Goal: Task Accomplishment & Management: Complete application form

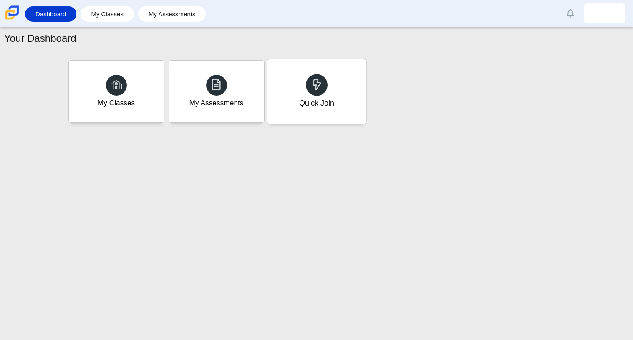
click at [294, 94] on div "Quick Join" at bounding box center [316, 91] width 99 height 64
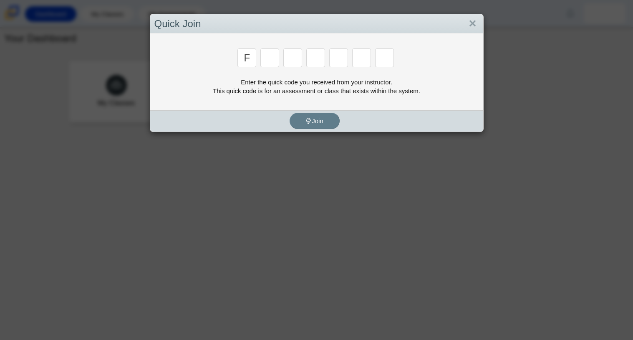
type input "f"
type input "7"
type input "m"
type input "c"
type input "h"
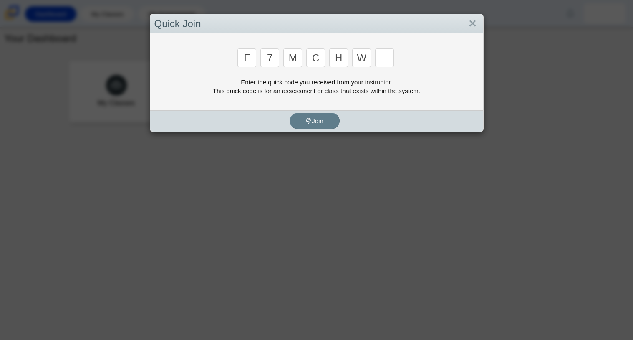
type input "w"
type input "k"
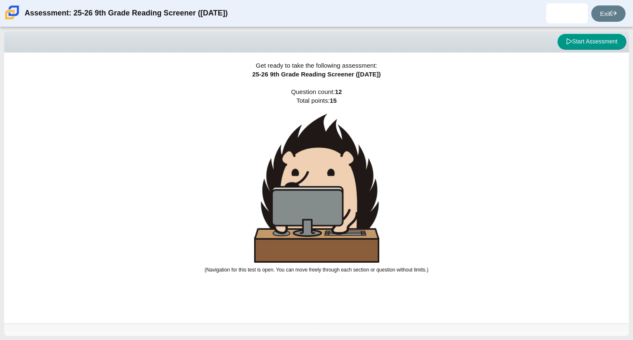
click at [317, 174] on img at bounding box center [316, 187] width 125 height 149
click at [569, 43] on icon at bounding box center [569, 41] width 6 height 6
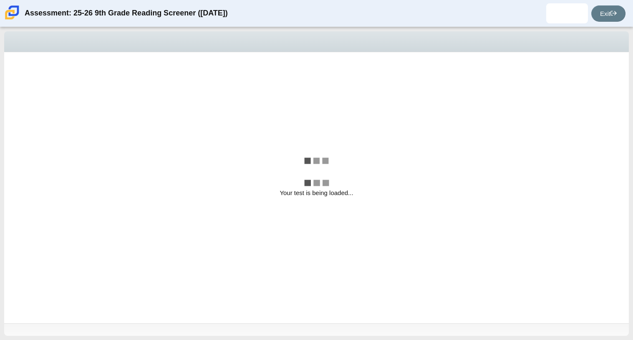
select select "ccc5b315-3c7c-471c-bf90-f22c8299c798"
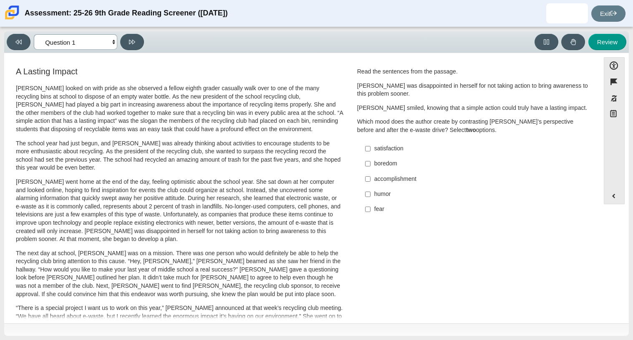
click at [113, 43] on select "Questions Question 1 Question 2 Question 3 Question 4 Question 5 Question 6 Que…" at bounding box center [75, 41] width 83 height 15
click at [203, 148] on p "The school year had just begun, and Scarlett was already thinking about activit…" at bounding box center [179, 155] width 327 height 33
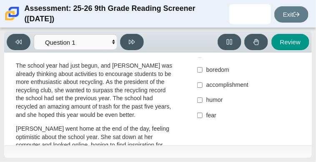
scroll to position [133, 0]
click at [209, 81] on div "accomplishment" at bounding box center [252, 85] width 91 height 8
click at [203, 78] on input "accomplishment accomplishment" at bounding box center [199, 85] width 5 height 15
checkbox input "true"
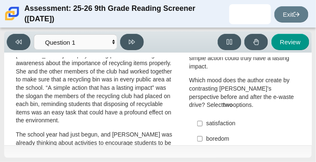
scroll to position [65, 0]
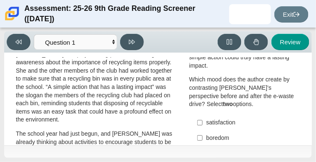
click at [206, 117] on label "satisfaction satisfaction" at bounding box center [245, 122] width 109 height 15
click at [203, 117] on input "satisfaction satisfaction" at bounding box center [199, 122] width 5 height 15
checkbox input "true"
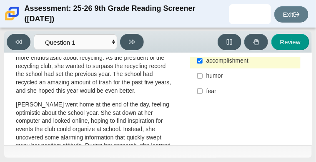
scroll to position [0, 0]
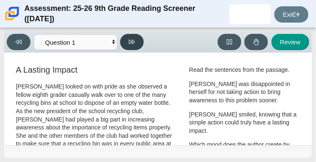
click at [130, 36] on button at bounding box center [132, 42] width 24 height 16
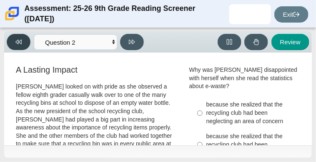
click at [14, 47] on button at bounding box center [19, 42] width 24 height 16
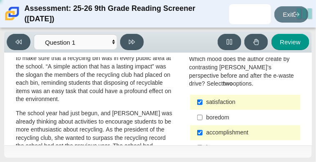
scroll to position [86, 0]
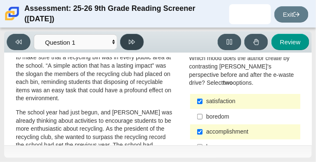
click at [133, 41] on icon at bounding box center [132, 42] width 6 height 5
select select "0ff64528-ffd7-428d-b192-babfaadd44e8"
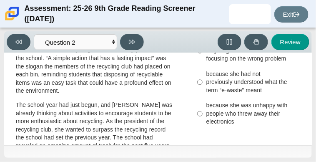
scroll to position [39, 0]
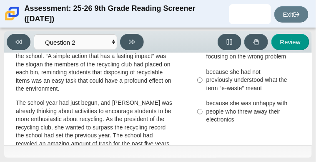
click at [206, 104] on label "because she was unhappy with people who threw away their electronics because sh…" at bounding box center [245, 112] width 109 height 32
click at [203, 104] on input "because she was unhappy with people who threw away their electronics because sh…" at bounding box center [199, 112] width 5 height 32
radio input "true"
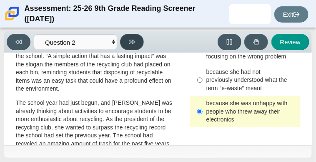
click at [139, 47] on button at bounding box center [132, 42] width 24 height 16
select select "7ce3d843-6974-4858-901c-1ff39630e843"
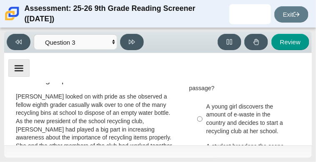
scroll to position [14, 0]
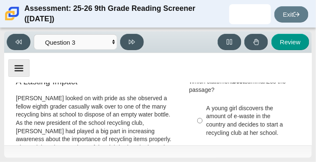
click at [232, 113] on div "A young girl discovers the amount of e-waste in the country and decides to star…" at bounding box center [252, 120] width 91 height 33
click at [203, 113] on input "A young girl discovers the amount of e-waste in the country and decides to star…" at bounding box center [199, 121] width 5 height 40
radio input "true"
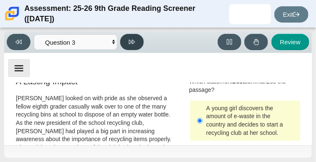
click at [134, 44] on icon at bounding box center [132, 42] width 6 height 6
select select "ca9ea0f1-49c5-4bd1-83b0-472c18652b42"
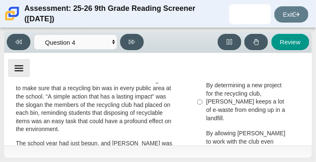
scroll to position [81, 0]
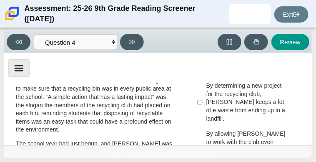
click at [267, 130] on div "By allowing Juan Carlos to work with the club even though he was not a member, …" at bounding box center [252, 150] width 91 height 41
click at [203, 126] on input "By allowing Juan Carlos to work with the club even though he was not a member, …" at bounding box center [199, 150] width 5 height 48
radio input "true"
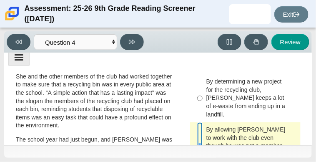
scroll to position [72, 0]
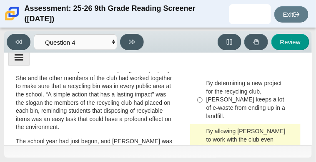
click at [222, 103] on div "By determining a new project for the recycling club, Scarlett keeps a lot of e-…" at bounding box center [252, 99] width 91 height 41
click at [203, 103] on input "By determining a new project for the recycling club, Scarlett keeps a lot of e-…" at bounding box center [199, 100] width 5 height 48
radio input "true"
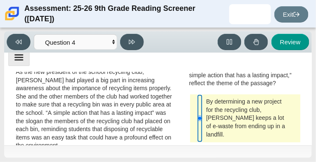
scroll to position [53, 0]
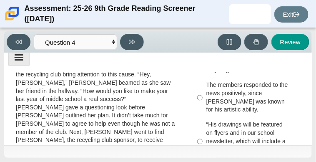
scroll to position [361, 0]
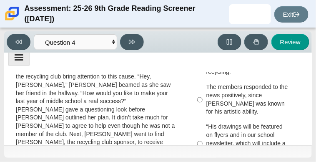
click at [227, 124] on div "“His drawings will be featured on flyers and in our school newsletter, which wi…" at bounding box center [252, 143] width 91 height 41
click at [203, 124] on input "“His drawings will be featured on flyers and in our school newsletter, which wi…" at bounding box center [199, 143] width 5 height 48
radio input "true"
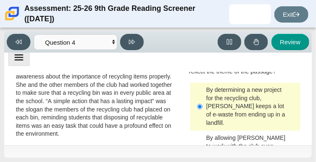
scroll to position [68, 0]
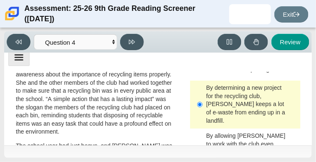
click at [247, 132] on div "By allowing Juan Carlos to work with the club even though he was not a member, …" at bounding box center [252, 152] width 91 height 41
click at [203, 130] on input "By allowing Juan Carlos to work with the club even though he was not a member, …" at bounding box center [199, 152] width 5 height 48
radio input "true"
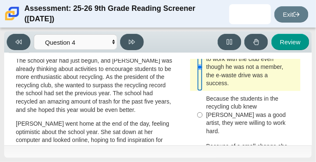
scroll to position [141, 0]
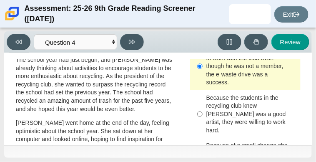
click at [224, 95] on div "Because the students in the recycling club knew Juan Carlos was a good artist, …" at bounding box center [252, 114] width 91 height 41
click at [203, 95] on input "Because the students in the recycling club knew Juan Carlos was a good artist, …" at bounding box center [199, 114] width 5 height 48
radio input "true"
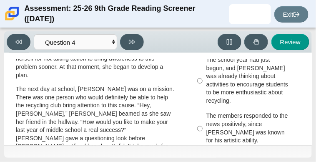
scroll to position [319, 0]
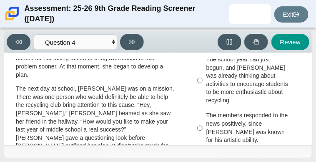
click at [224, 112] on div "The members responded to the news positively, since Juan Carlos was known for h…" at bounding box center [252, 128] width 91 height 33
click at [203, 108] on input "The members responded to the news positively, since Juan Carlos was known for h…" at bounding box center [199, 128] width 5 height 40
radio input "true"
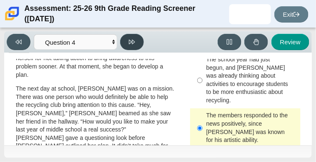
click at [131, 40] on icon at bounding box center [132, 42] width 6 height 5
select select "e41f1a79-e29f-4095-8030-a53364015bed"
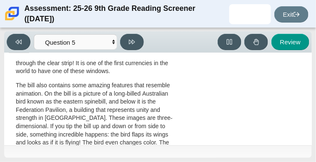
scroll to position [376, 0]
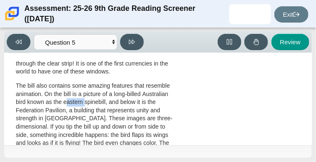
drag, startPoint x: 85, startPoint y: 108, endPoint x: 65, endPoint y: 106, distance: 19.6
click at [65, 106] on p "The bill also contains some amazing features that resemble animation. On the bi…" at bounding box center [96, 127] width 160 height 90
click at [71, 47] on select "Questions Question 1 Question 2 Question 3 Question 4 Question 5 Question 6 Que…" at bounding box center [75, 41] width 83 height 15
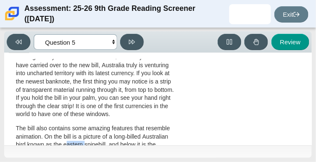
scroll to position [338, 0]
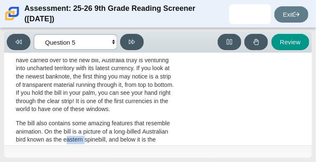
click at [100, 45] on select "Questions Question 1 Question 2 Question 3 Question 4 Question 5 Question 6 Que…" at bounding box center [75, 41] width 83 height 15
click at [141, 108] on p "Although many traditions from the old $5 bill may seem to have carried over to …" at bounding box center [96, 80] width 160 height 65
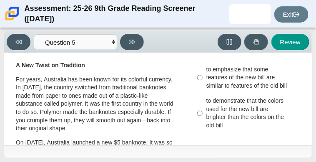
scroll to position [100, 0]
click at [229, 108] on div "to demonstrate that the colors used for the new bill are brighter than the colo…" at bounding box center [252, 113] width 91 height 33
click at [203, 108] on input "to demonstrate that the colors used for the new bill are brighter than the colo…" at bounding box center [199, 113] width 5 height 40
radio input "true"
click at [229, 108] on div "to demonstrate that the colors used for the new bill are brighter than the colo…" at bounding box center [252, 113] width 91 height 33
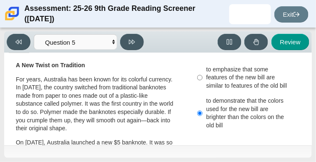
click at [203, 108] on input "to demonstrate that the colors used for the new bill are brighter than the colo…" at bounding box center [199, 113] width 5 height 40
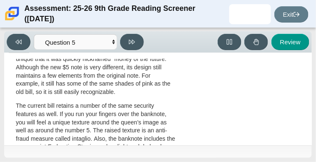
scroll to position [235, 0]
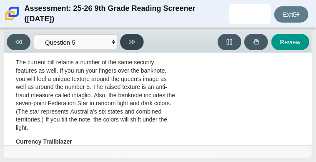
click at [127, 37] on button at bounding box center [132, 42] width 24 height 16
select select "69146e31-7b3d-4a3e-9ce6-f30c24342ae0"
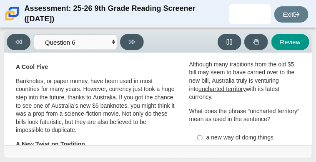
scroll to position [21, 0]
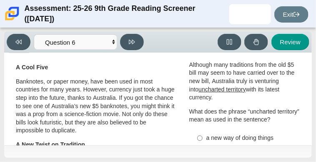
click at [195, 75] on p "Although many traditions from the old $5 bill may seem to have carried over to …" at bounding box center [245, 81] width 112 height 41
click at [220, 88] on u "uncharted territory" at bounding box center [223, 90] width 48 height 8
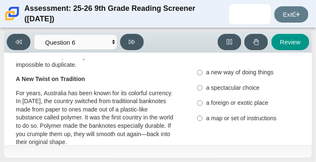
scroll to position [78, 0]
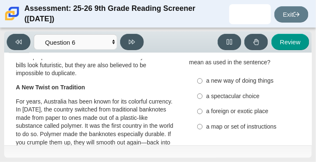
click at [261, 77] on label "a new way of doing things a new way of doing things" at bounding box center [245, 80] width 109 height 15
click at [203, 77] on input "a new way of doing things a new way of doing things" at bounding box center [199, 80] width 5 height 15
radio input "true"
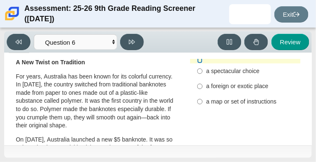
scroll to position [103, 0]
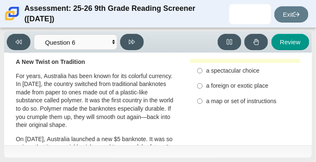
click at [219, 81] on label "a foreign or exotic place a foreign or exotic place" at bounding box center [245, 85] width 109 height 15
click at [203, 81] on input "a foreign or exotic place a foreign or exotic place" at bounding box center [199, 85] width 5 height 15
radio input "true"
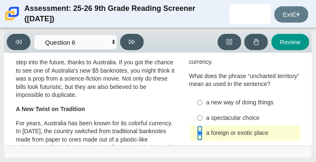
scroll to position [55, 0]
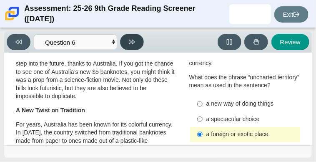
click at [141, 44] on button at bounding box center [132, 42] width 24 height 16
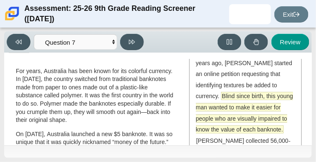
scroll to position [108, 0]
click at [256, 93] on span "Blind since birth, this young man wanted to make it easier for people who are v…" at bounding box center [244, 112] width 97 height 41
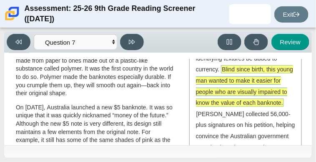
scroll to position [136, 0]
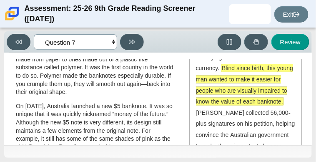
click at [116, 38] on select "Questions Question 1 Question 2 Question 3 Question 4 Question 5 Question 6 Que…" at bounding box center [75, 41] width 83 height 15
click at [126, 41] on button at bounding box center [132, 42] width 24 height 16
select select "ea8338c2-a6a3-418e-a305-2b963b54a290"
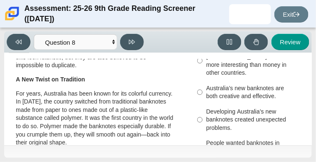
scroll to position [86, 0]
click at [208, 90] on div "Australia’s new banknotes are both creative and effective." at bounding box center [252, 92] width 91 height 16
click at [203, 90] on input "Australia’s new banknotes are both creative and effective. Australia’s new bank…" at bounding box center [199, 92] width 5 height 23
radio input "true"
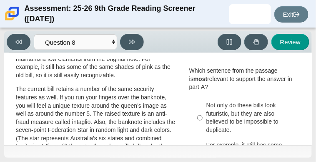
scroll to position [209, 0]
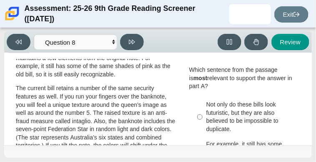
click at [237, 101] on div "Not only do these bills look futuristic, but they are also believed to be impos…" at bounding box center [252, 117] width 91 height 33
click at [203, 100] on input "Not only do these bills look futuristic, but they are also believed to be impos…" at bounding box center [199, 117] width 5 height 40
radio input "true"
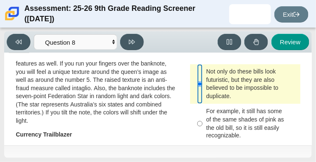
scroll to position [243, 0]
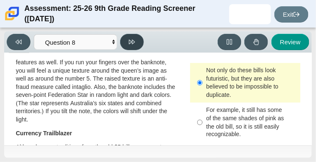
click at [132, 37] on button at bounding box center [132, 42] width 24 height 16
select select "89f058d6-b15c-4ef5-a4b3-fdaffb8868b6"
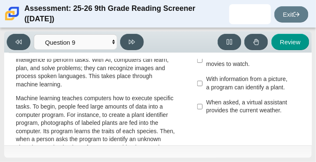
scroll to position [105, 0]
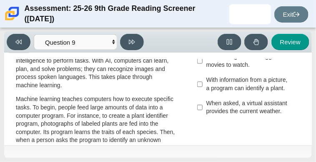
click at [209, 102] on div "When asked, a virtual assistant provides the current weather." at bounding box center [252, 107] width 91 height 16
click at [203, 102] on input "When asked, a virtual assistant provides the current weather. When asked, a vir…" at bounding box center [199, 107] width 5 height 23
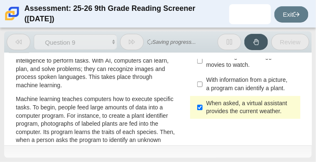
click at [209, 102] on div "When asked, a virtual assistant provides the current weather." at bounding box center [252, 107] width 91 height 16
click at [203, 102] on input "When asked, a virtual assistant provides the current weather. When asked, a vir…" at bounding box center [199, 107] width 5 height 23
checkbox input "false"
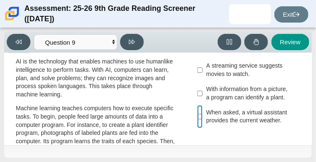
scroll to position [95, 0]
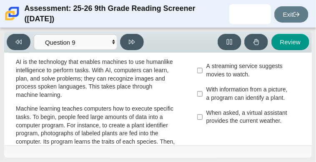
click at [213, 100] on div "With information from a picture, a program can identify a plant." at bounding box center [252, 94] width 91 height 16
click at [203, 100] on input "With information from a picture, a program can identify a plant. With informati…" at bounding box center [199, 93] width 5 height 23
checkbox input "true"
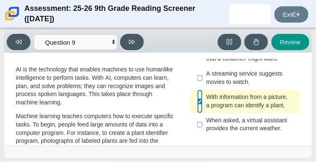
scroll to position [90, 0]
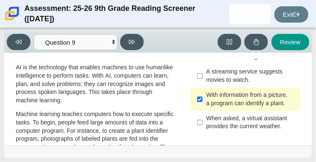
click at [222, 125] on div "When asked, a virtual assistant provides the current weather." at bounding box center [252, 122] width 91 height 16
click at [203, 125] on input "When asked, a virtual assistant provides the current weather. When asked, a vir…" at bounding box center [199, 122] width 5 height 23
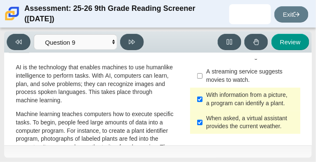
click at [222, 125] on div "When asked, a virtual assistant provides the current weather." at bounding box center [252, 122] width 91 height 16
click at [203, 125] on input "When asked, a virtual assistant provides the current weather. When asked, a vir…" at bounding box center [199, 122] width 5 height 23
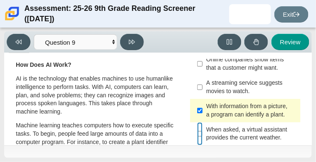
scroll to position [80, 0]
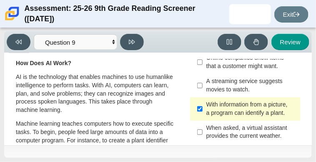
click at [222, 126] on div "When asked, a virtual assistant provides the current weather." at bounding box center [252, 132] width 91 height 16
click at [203, 126] on input "When asked, a virtual assistant provides the current weather. When asked, a vir…" at bounding box center [199, 132] width 5 height 23
checkbox input "true"
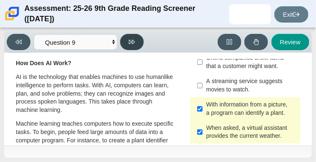
click at [133, 42] on icon at bounding box center [132, 42] width 6 height 5
select select "cdf3c14e-a918-44d1-9b63-3db0fa81641e"
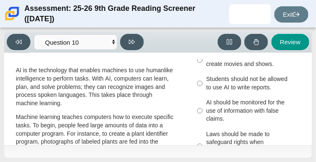
scroll to position [87, 0]
click at [237, 111] on div "AI should be monitored for the use of information with false claims." at bounding box center [252, 110] width 91 height 25
click at [203, 111] on input "AI should be monitored for the use of information with false claims. AI should …" at bounding box center [199, 111] width 5 height 32
radio input "true"
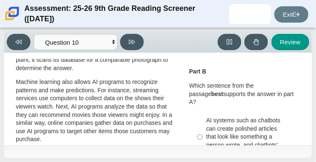
scroll to position [195, 0]
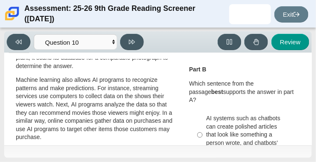
click at [274, 131] on div "AI systems such as chatbots can create polished articles that look like somethi…" at bounding box center [252, 134] width 91 height 41
click at [203, 131] on input "AI systems such as chatbots can create polished articles that look like somethi…" at bounding box center [199, 135] width 5 height 48
radio input "true"
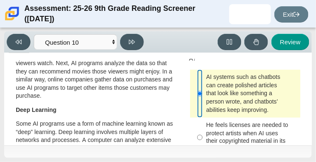
scroll to position [237, 0]
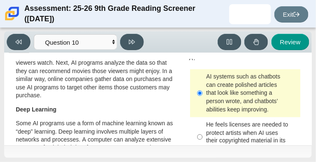
click at [262, 133] on div "He feels licenses are needed to protect artists when AI uses their copyrighted …" at bounding box center [252, 137] width 91 height 33
click at [203, 133] on input "He feels licenses are needed to protect artists when AI uses their copyrighted …" at bounding box center [199, 137] width 5 height 40
radio input "true"
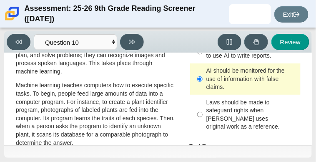
scroll to position [64, 0]
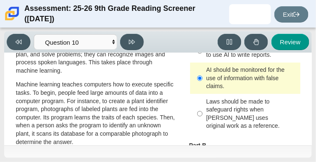
click at [245, 113] on div "Laws should be made to safeguard rights when AI uses original work as a referen…" at bounding box center [252, 114] width 91 height 33
click at [203, 113] on input "Laws should be made to safeguard rights when AI uses original work as a referen…" at bounding box center [199, 114] width 5 height 40
radio input "true"
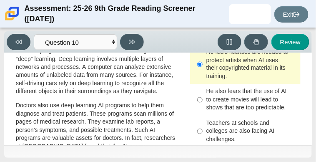
scroll to position [254, 0]
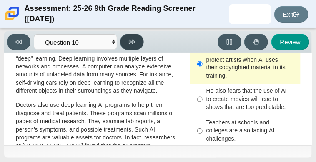
click at [141, 45] on button at bounding box center [132, 42] width 24 height 16
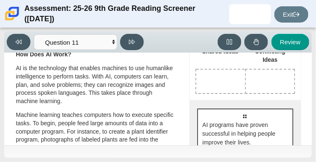
scroll to position [84, 0]
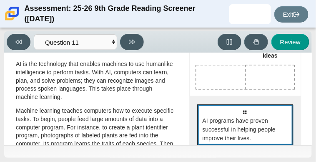
click at [220, 125] on span "AI programs have proven successful in helping people improve their lives." at bounding box center [246, 129] width 87 height 26
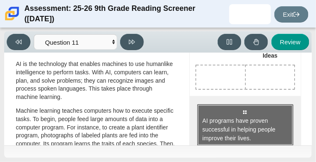
scroll to position [39, 0]
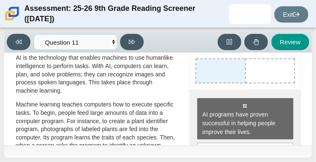
click at [218, 83] on div "Drop response in row 1 of column 1 (Shared Ideas)" at bounding box center [220, 70] width 49 height 23
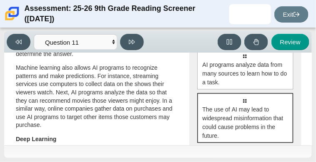
scroll to position [185, 0]
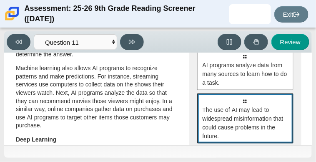
click at [222, 118] on div "Select to move response to a response input area. The use of AI may lead to wid…" at bounding box center [245, 118] width 96 height 50
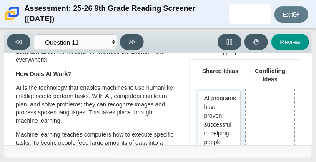
scroll to position [35, 0]
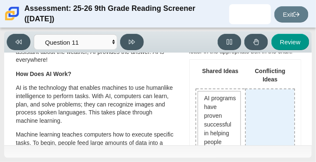
click at [255, 116] on div "Drop response in row 1 of column 2 (Conflicting Ideas)" at bounding box center [270, 130] width 48 height 82
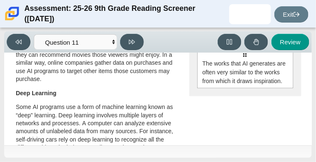
scroll to position [192, 0]
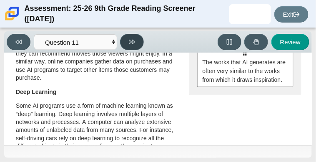
click at [134, 47] on button at bounding box center [132, 42] width 24 height 16
select select "c3effed4-44ce-4a19-bd96-1787f34e9b4c"
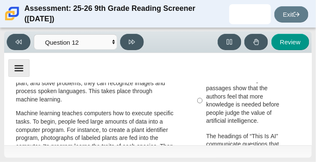
scroll to position [116, 0]
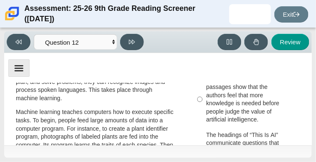
click at [224, 98] on div "The section headings of both passages show that the authors feel that more know…" at bounding box center [252, 99] width 91 height 49
click at [203, 98] on input "The section headings of both passages show that the authors feel that more know…" at bounding box center [199, 99] width 5 height 56
radio input "true"
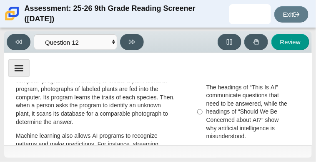
scroll to position [164, 0]
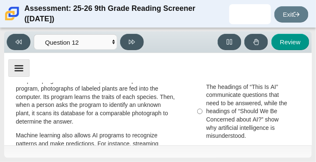
click at [224, 97] on div "The headings of “This Is AI” communicate questions that need to be answered, wh…" at bounding box center [252, 111] width 91 height 57
click at [203, 97] on input "The headings of “This Is AI” communicate questions that need to be answered, wh…" at bounding box center [199, 111] width 5 height 64
radio input "true"
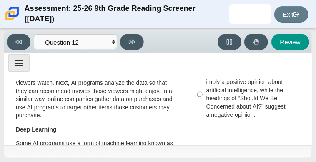
scroll to position [237, 0]
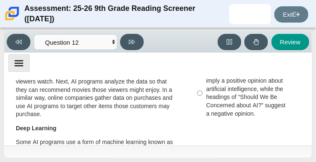
click at [224, 98] on div "The headings of “This Is AI” imply a positive opinion about artificial intellig…" at bounding box center [252, 93] width 91 height 49
click at [203, 98] on input "The headings of “This Is AI” imply a positive opinion about artificial intellig…" at bounding box center [199, 93] width 5 height 56
radio input "true"
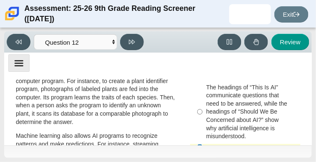
scroll to position [160, 0]
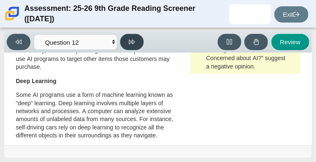
click at [131, 45] on button at bounding box center [132, 42] width 24 height 16
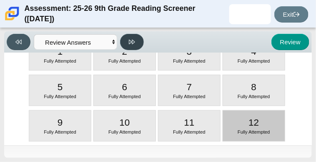
scroll to position [0, 0]
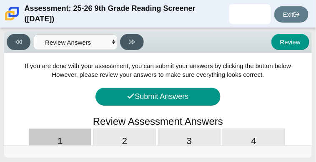
click at [61, 140] on span "1" at bounding box center [60, 141] width 5 height 10
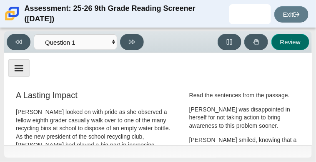
click at [282, 40] on button "Review" at bounding box center [291, 42] width 38 height 16
select select "review"
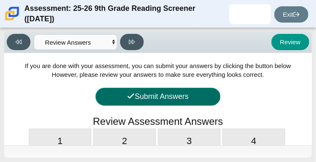
click at [180, 101] on button "Submit Answers" at bounding box center [158, 97] width 125 height 18
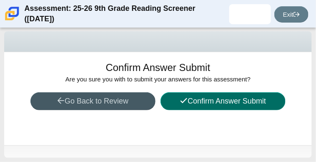
click at [183, 103] on icon at bounding box center [184, 101] width 8 height 8
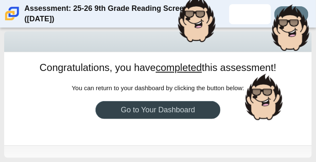
click at [184, 105] on link "Go to Your Dashboard" at bounding box center [158, 110] width 125 height 18
